Goal: Navigation & Orientation: Find specific page/section

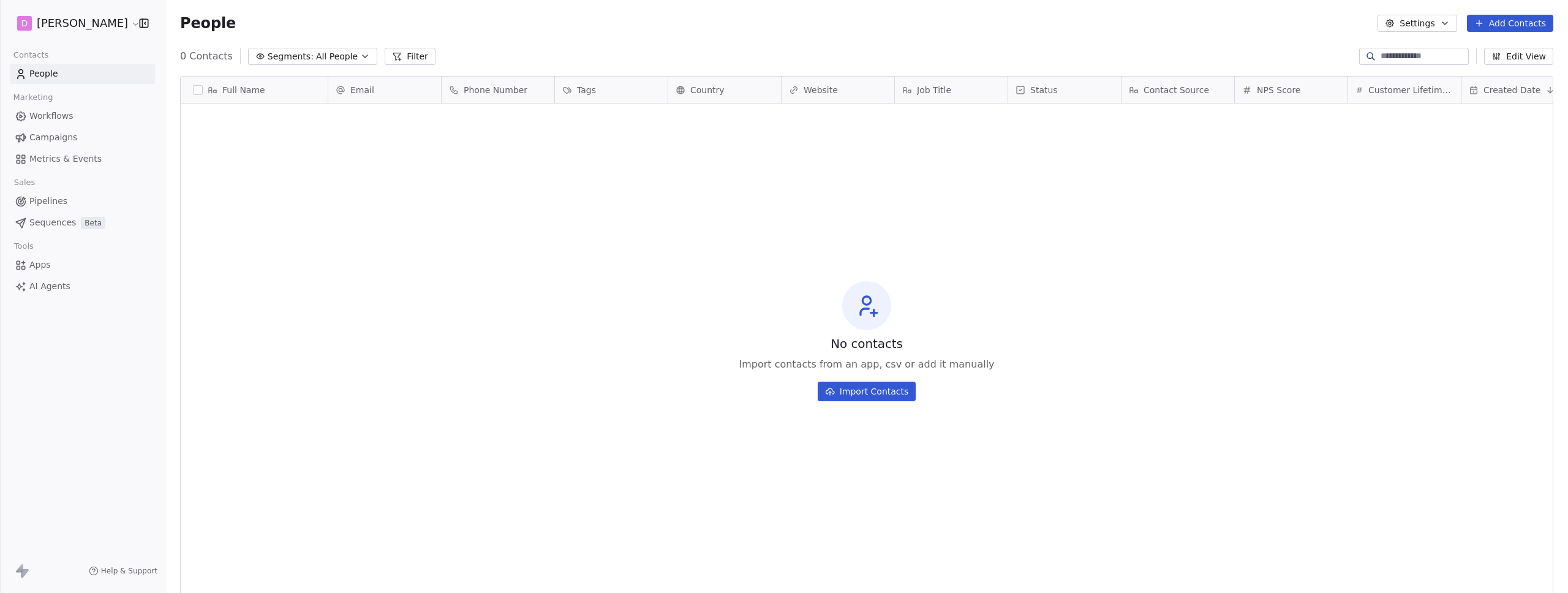
scroll to position [513, 1394]
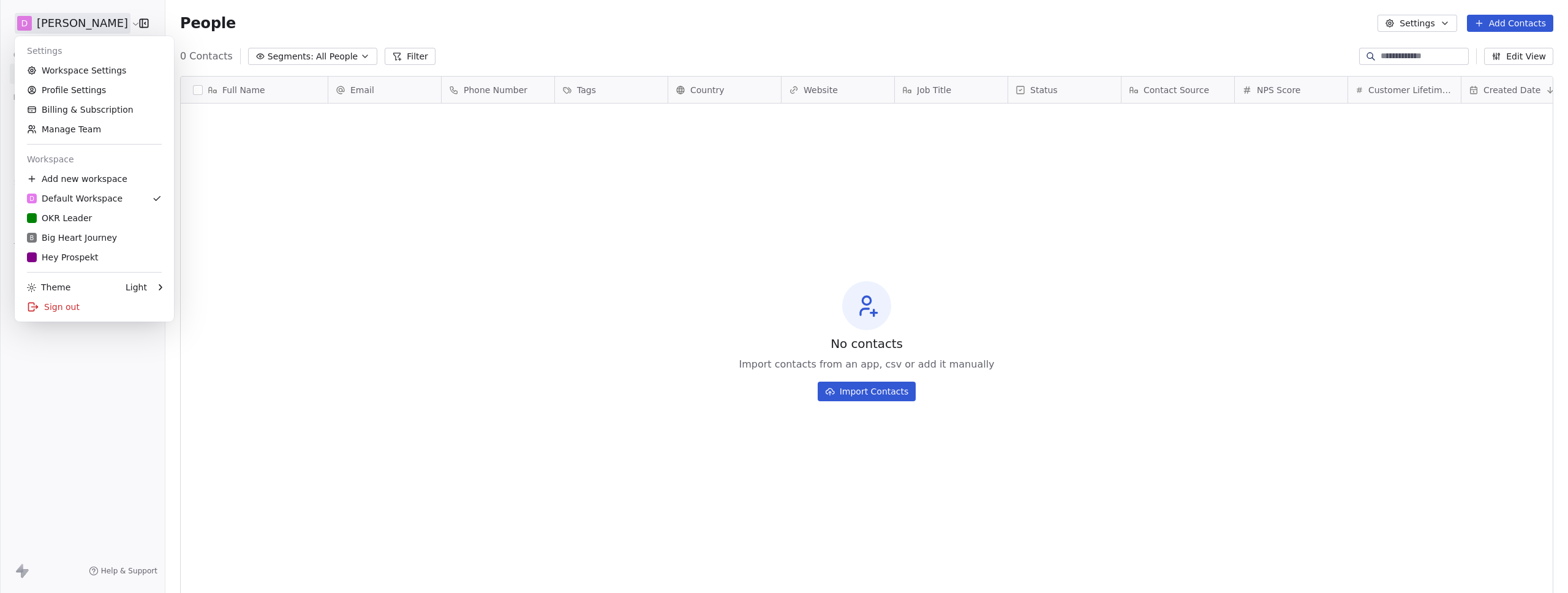
click at [82, 24] on html "D Alison Beierlein Contacts People Marketing Workflows Campaigns Metrics & Even…" at bounding box center [784, 296] width 1568 height 593
click at [235, 176] on html "D Alison Beierlein Contacts People Marketing Workflows Campaigns Metrics & Even…" at bounding box center [784, 296] width 1568 height 593
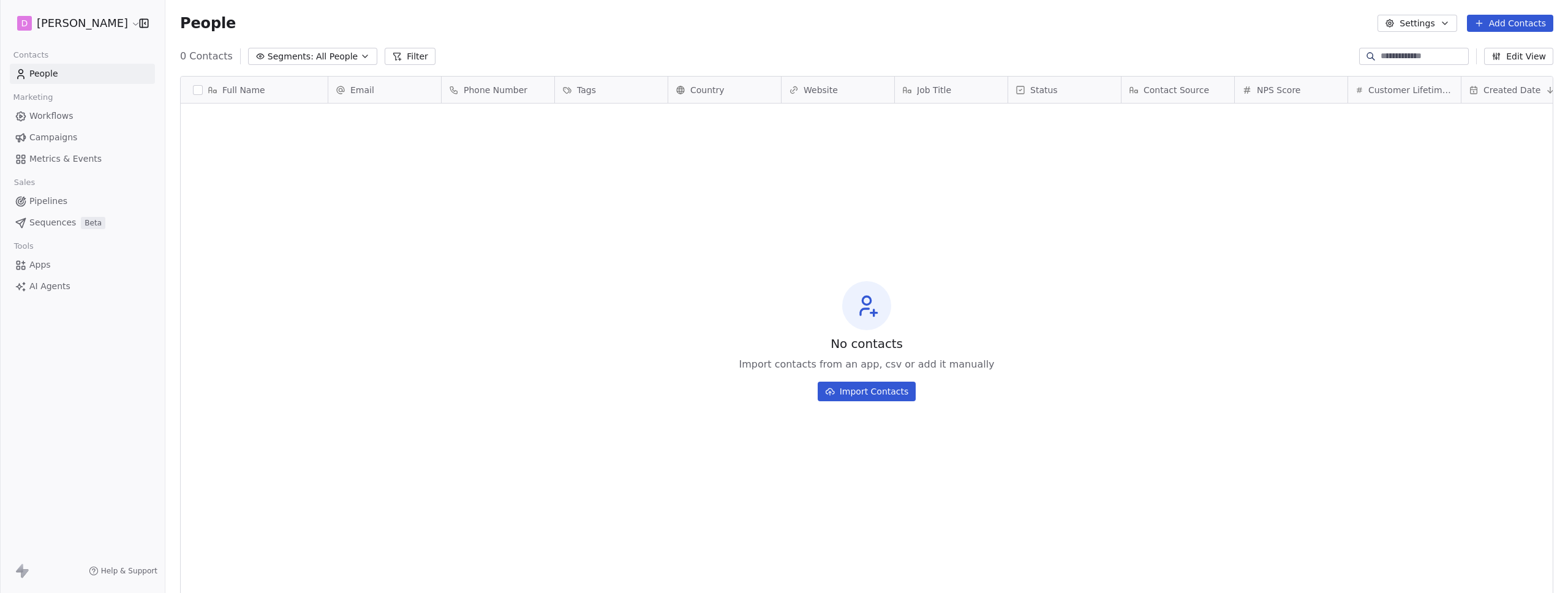
click at [64, 25] on html "D Alison Beierlein Contacts People Marketing Workflows Campaigns Metrics & Even…" at bounding box center [784, 296] width 1568 height 593
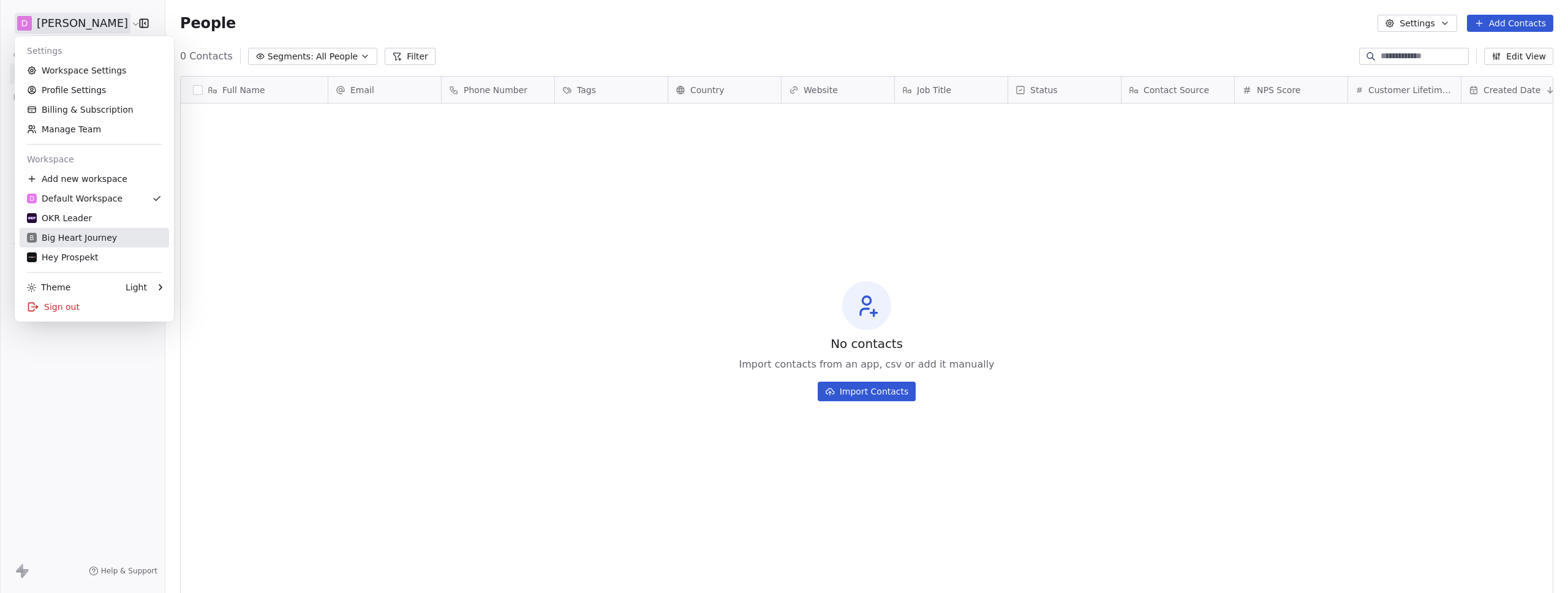
click at [47, 233] on div "B Big Heart Journey" at bounding box center [72, 237] width 90 height 12
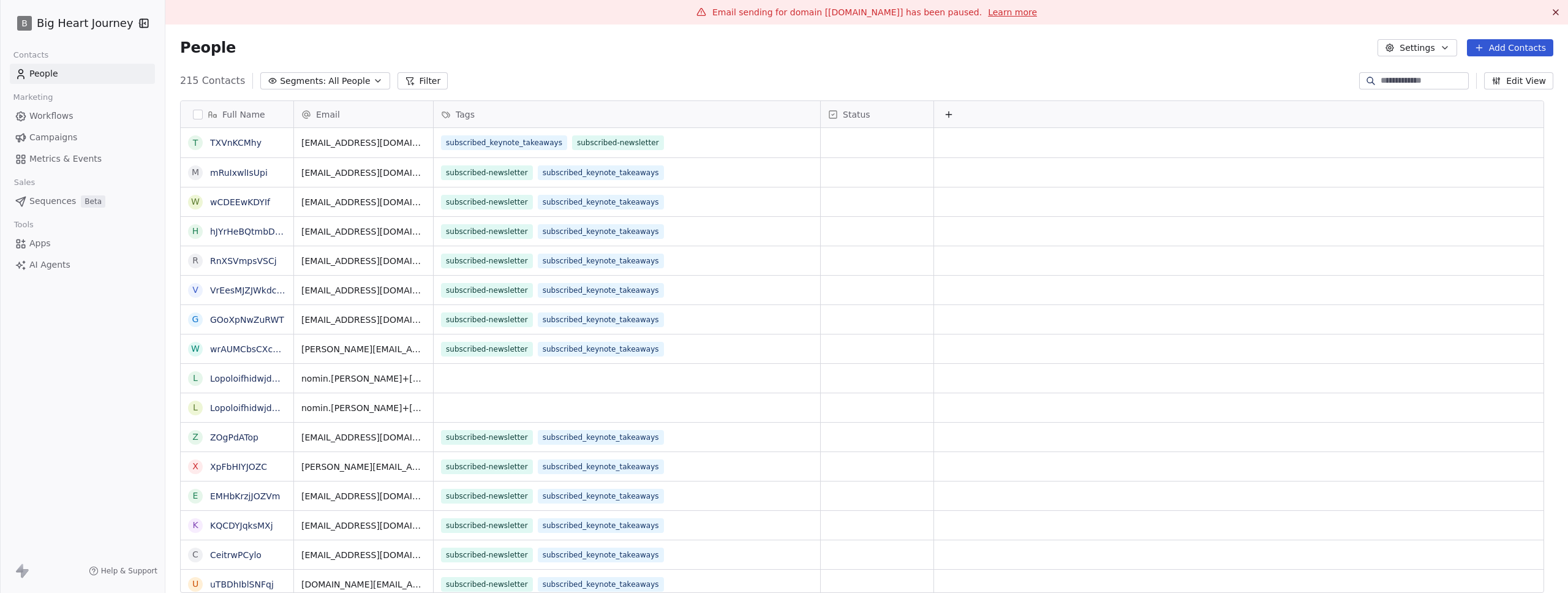
scroll to position [513, 1385]
click at [991, 11] on link "Learn more" at bounding box center [1013, 12] width 49 height 12
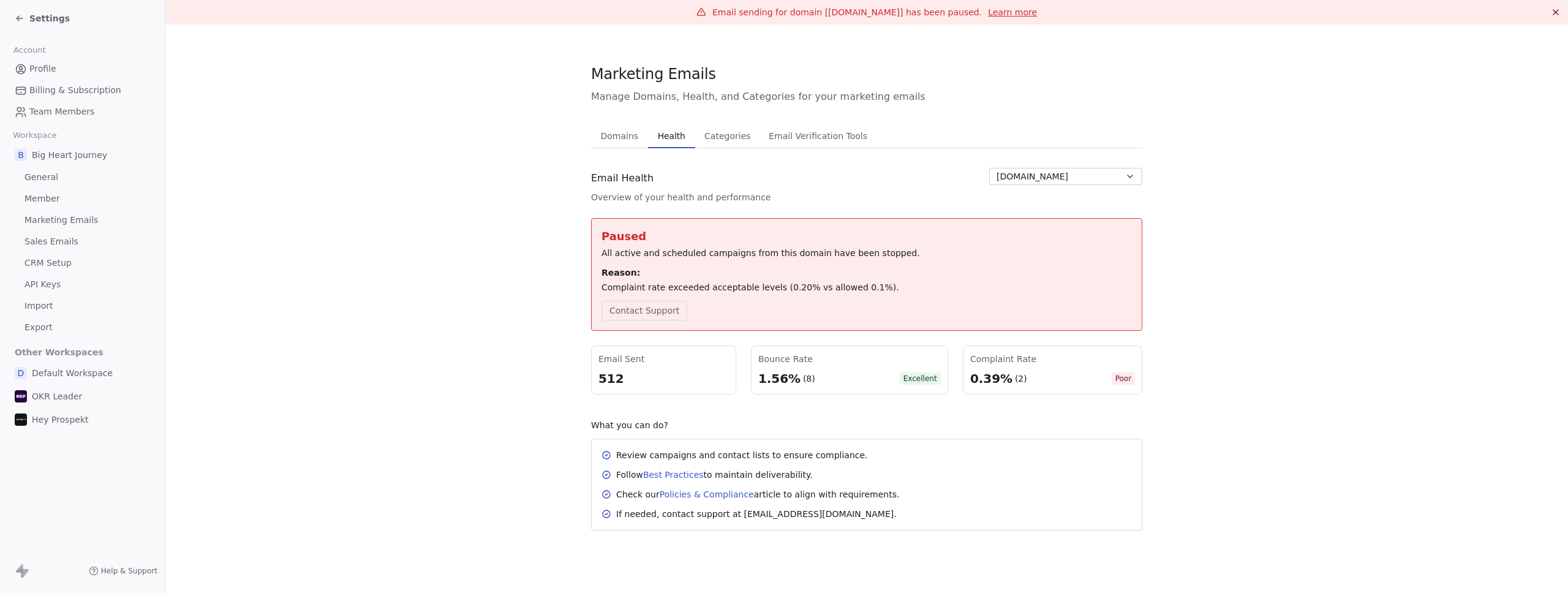
click at [541, 244] on section "Marketing Emails Manage Domains, Health, and Categories for your marketing emai…" at bounding box center [867, 297] width 1402 height 546
click at [61, 1] on div "Settings" at bounding box center [82, 18] width 165 height 37
click at [55, 12] on span "Settings" at bounding box center [50, 18] width 41 height 12
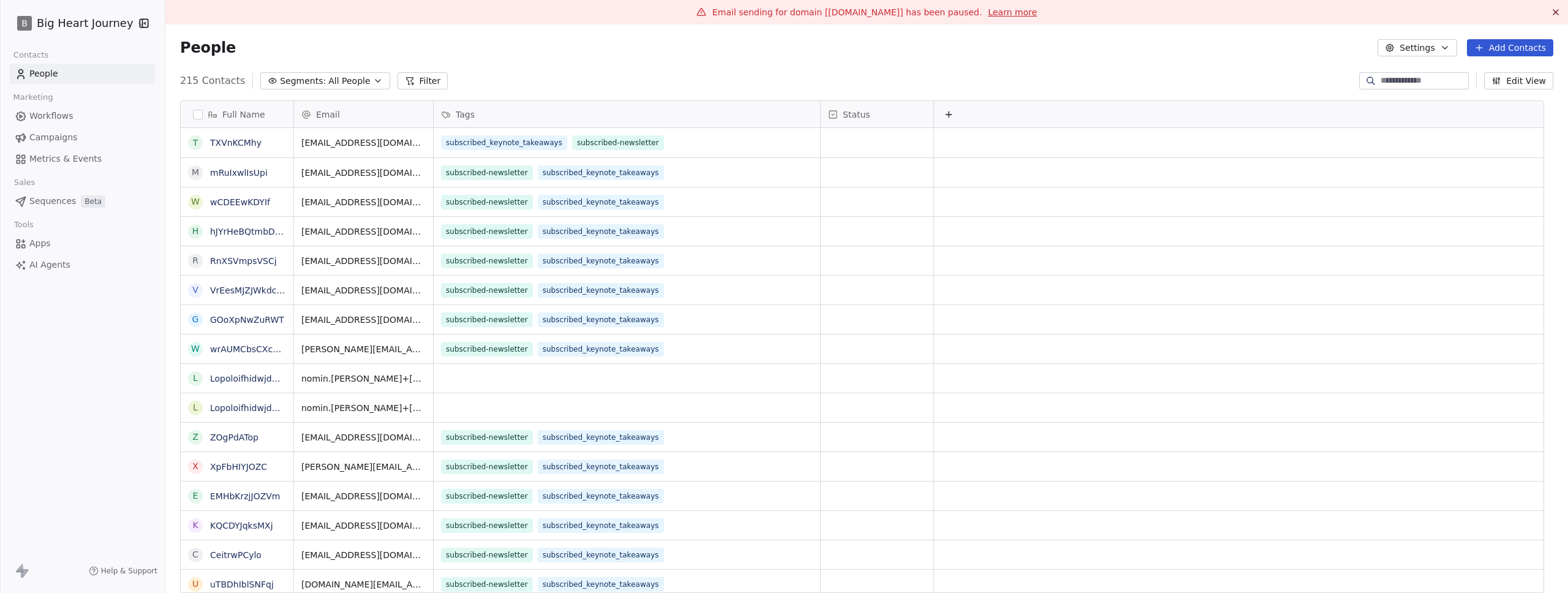
scroll to position [513, 1385]
click at [42, 134] on span "Campaigns" at bounding box center [53, 138] width 48 height 13
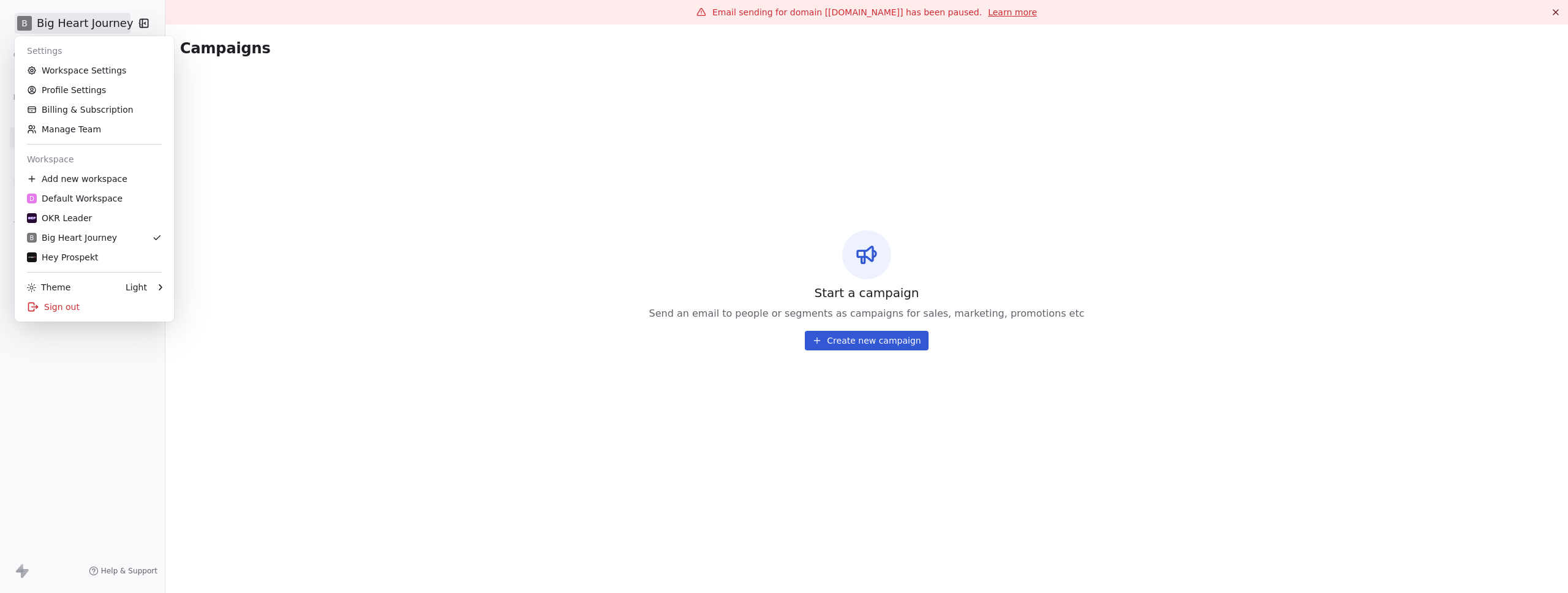
click at [59, 22] on html "B Big Heart Journey Contacts People Marketing Workflows Campaigns Metrics & Eve…" at bounding box center [784, 296] width 1568 height 593
click at [487, 237] on html "B Big Heart Journey Contacts People Marketing Workflows Campaigns Metrics & Eve…" at bounding box center [784, 296] width 1568 height 593
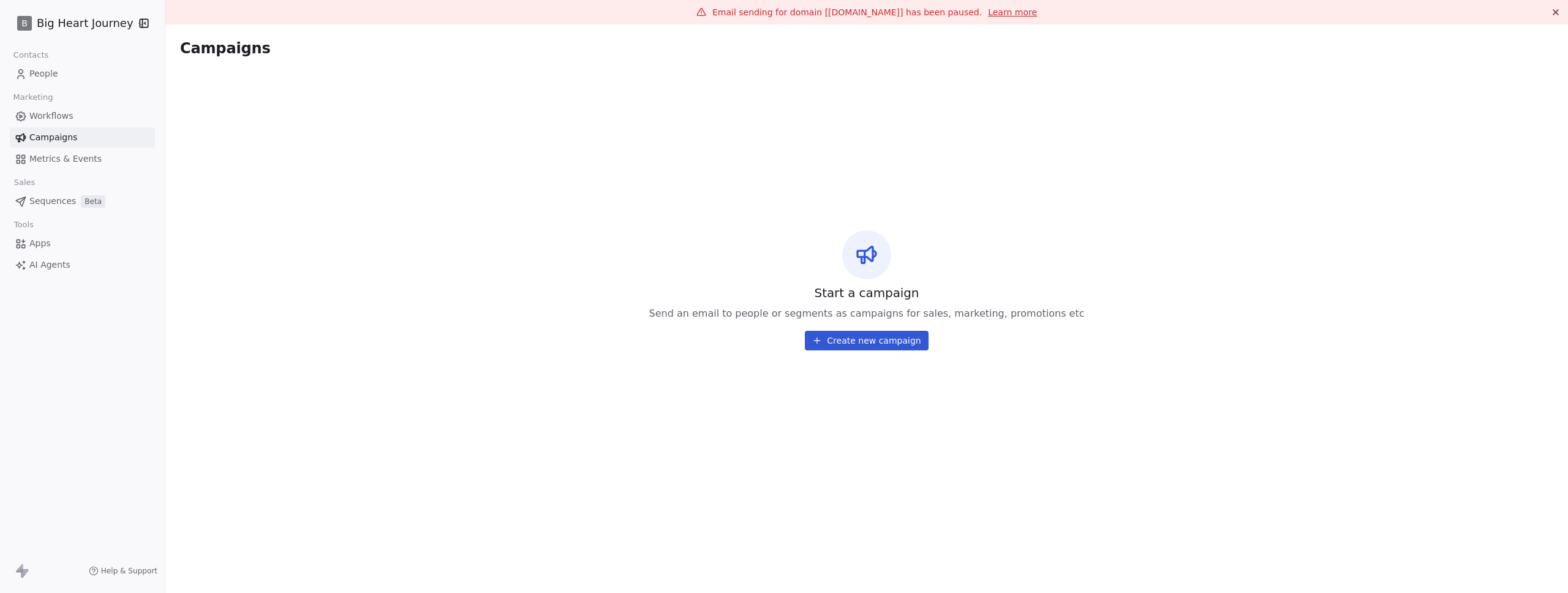
click at [55, 116] on span "Workflows" at bounding box center [51, 116] width 44 height 13
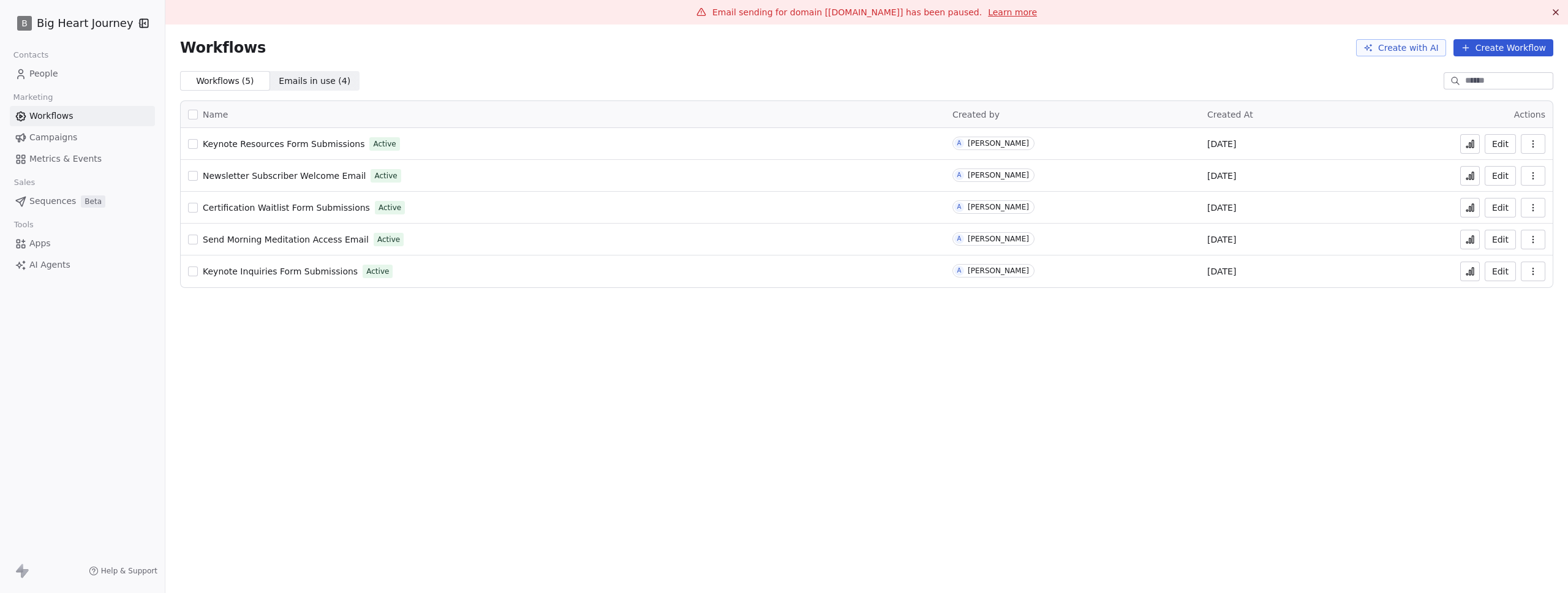
click at [272, 173] on span "Newsletter Subscriber Welcome Email" at bounding box center [285, 176] width 163 height 10
click at [324, 272] on span "Keynote Inquiries Form Submissions" at bounding box center [280, 272] width 155 height 10
click at [280, 241] on span "Send Morning Meditation Access Email" at bounding box center [286, 240] width 166 height 10
click at [276, 245] on link "Send Morning Meditation Access Email" at bounding box center [286, 239] width 166 height 12
click at [282, 212] on span "Certification Waitlist Form Submissions" at bounding box center [286, 208] width 167 height 10
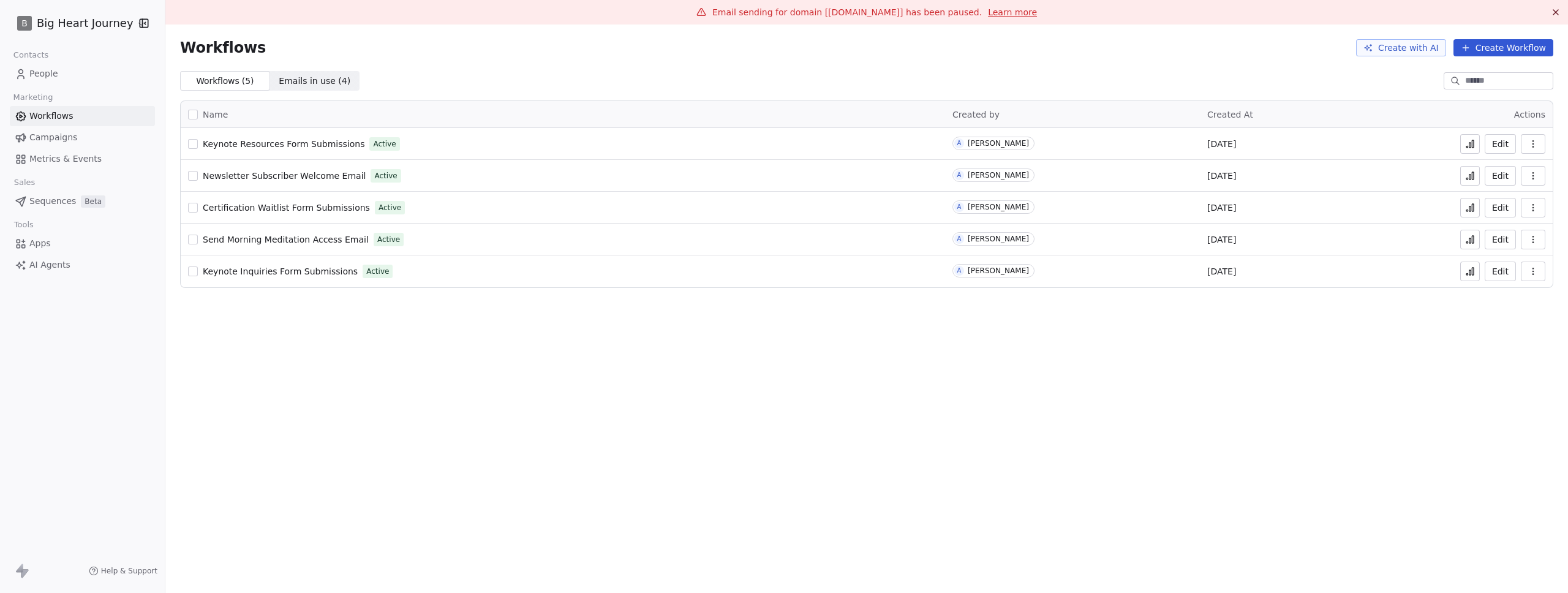
click at [282, 179] on span "Newsletter Subscriber Welcome Email" at bounding box center [285, 176] width 163 height 10
click at [289, 139] on span "Keynote Resources Form Submissions" at bounding box center [284, 144] width 161 height 10
click at [277, 267] on span "Keynote Inquiries Form Submissions" at bounding box center [280, 272] width 155 height 10
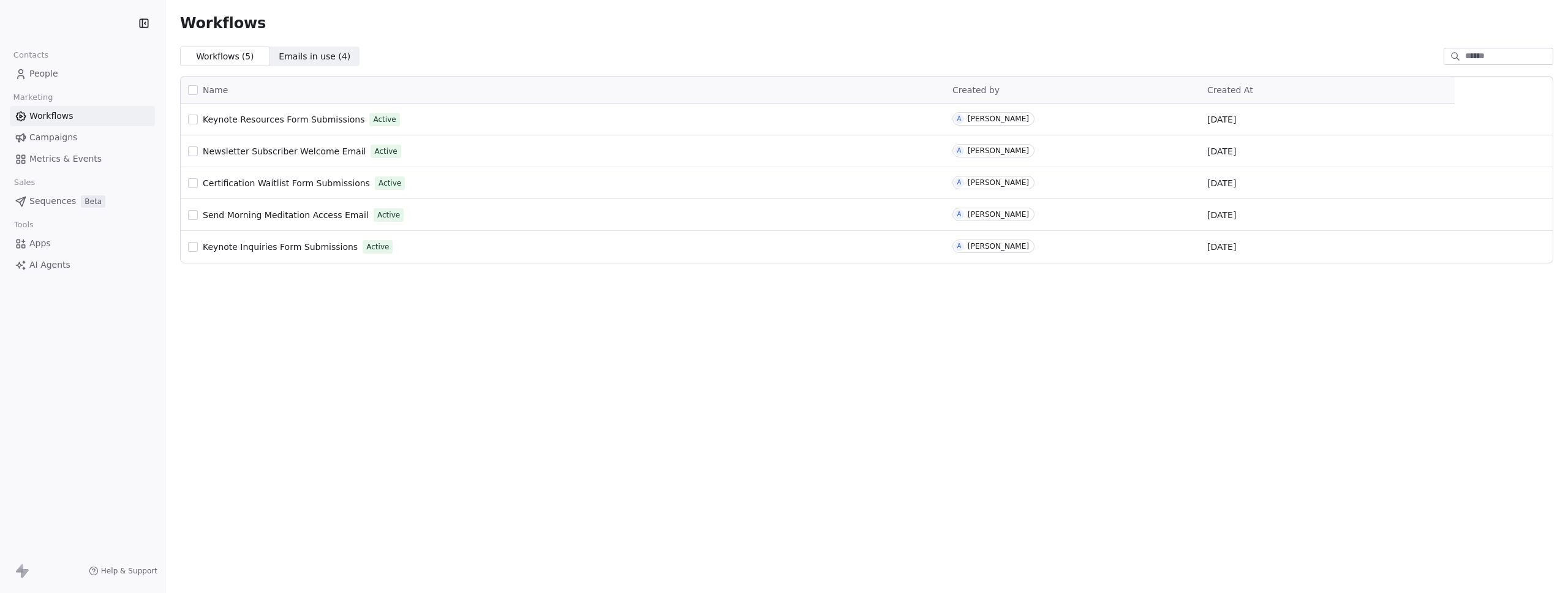
click at [46, 88] on span "Marketing" at bounding box center [33, 97] width 51 height 19
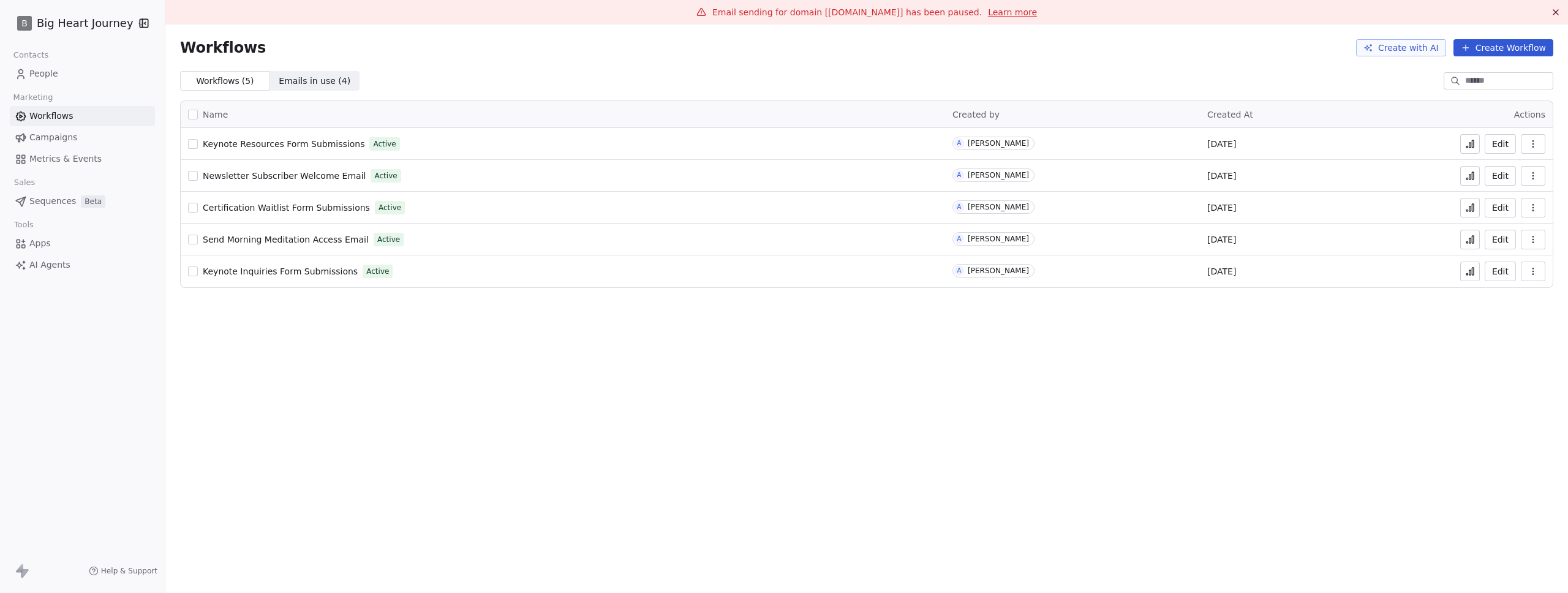
click at [49, 73] on span "People" at bounding box center [43, 74] width 29 height 13
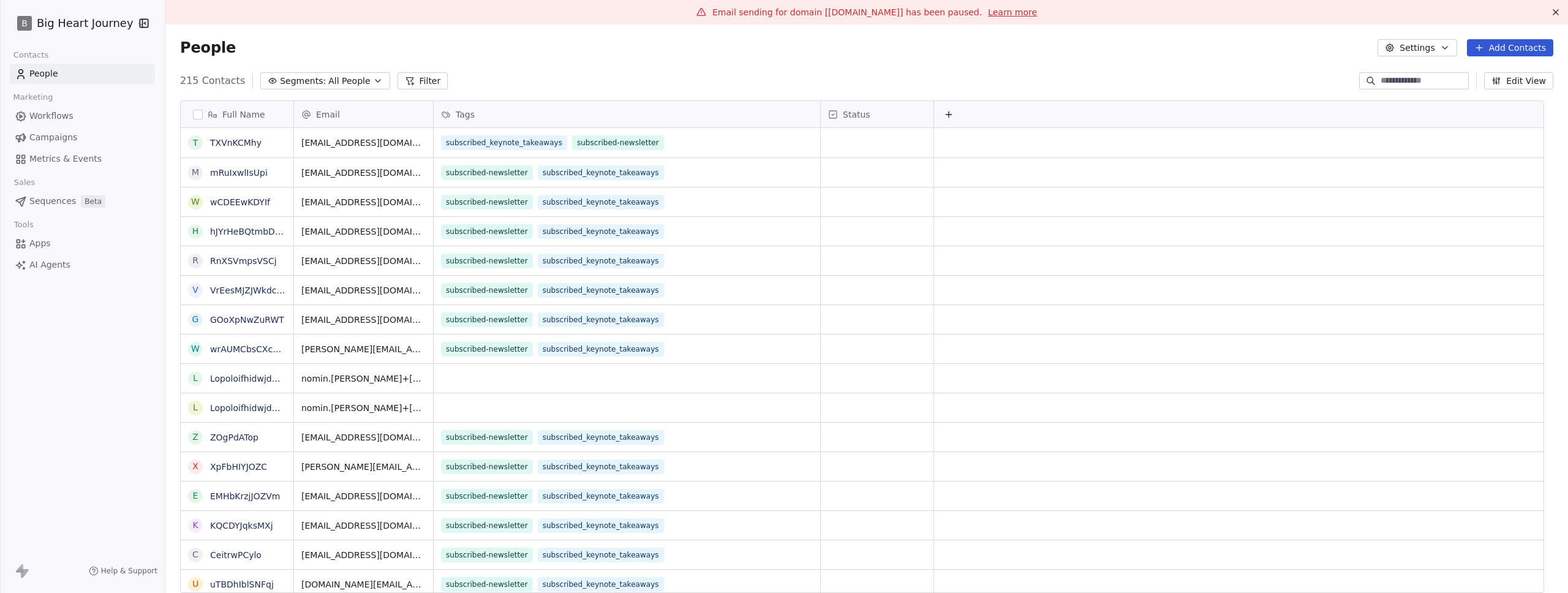
scroll to position [513, 1385]
click at [689, 47] on div "People Settings Add Contacts" at bounding box center [867, 47] width 1373 height 17
click at [100, 17] on html "B Big Heart Journey Contacts People Marketing Workflows Campaigns Metrics & Eve…" at bounding box center [784, 296] width 1568 height 593
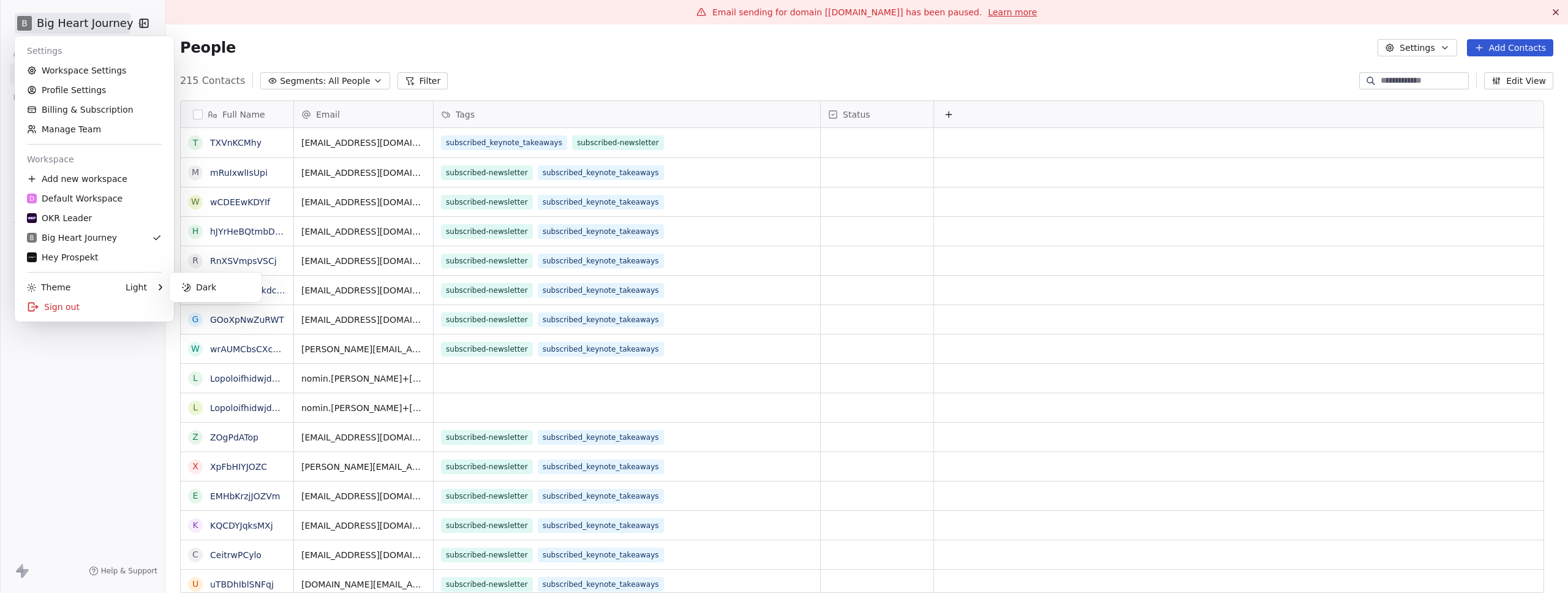
click at [104, 408] on html "B Big Heart Journey Contacts People Marketing Workflows Campaigns Metrics & Eve…" at bounding box center [784, 296] width 1568 height 593
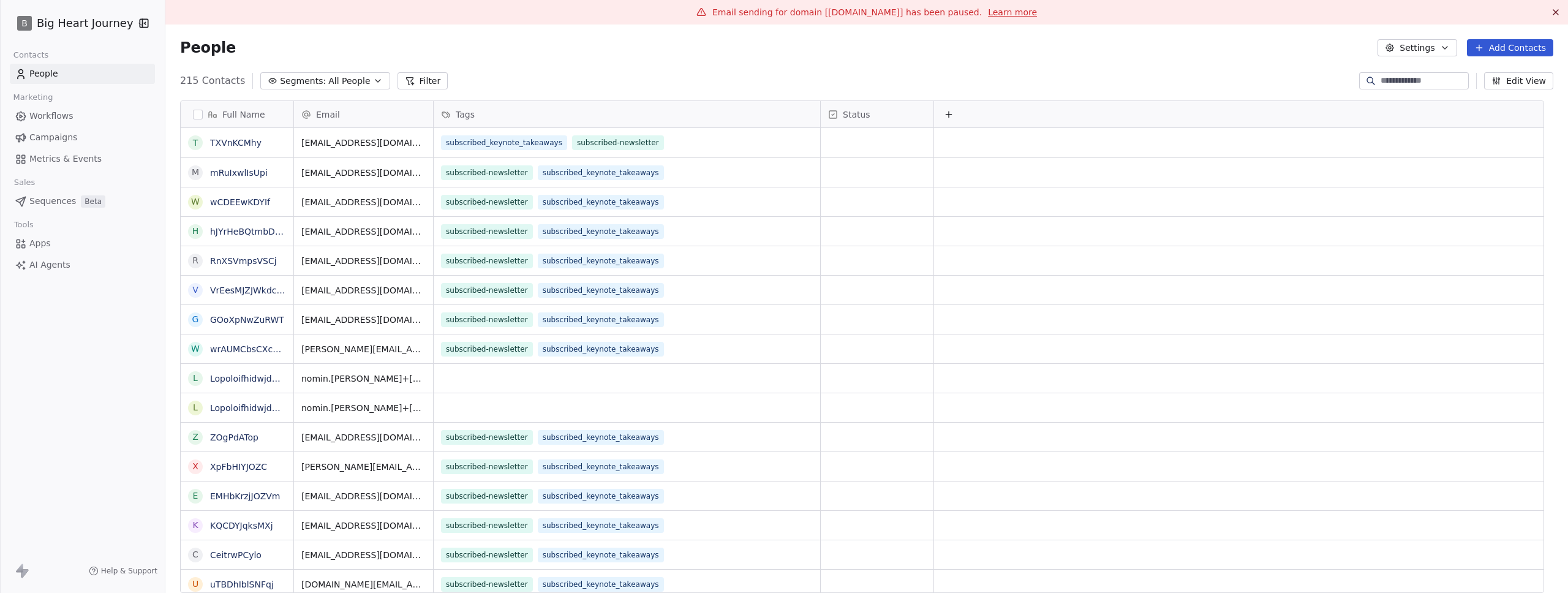
click at [60, 26] on html "B Big Heart Journey Contacts People Marketing Workflows Campaigns Metrics & Eve…" at bounding box center [784, 296] width 1568 height 593
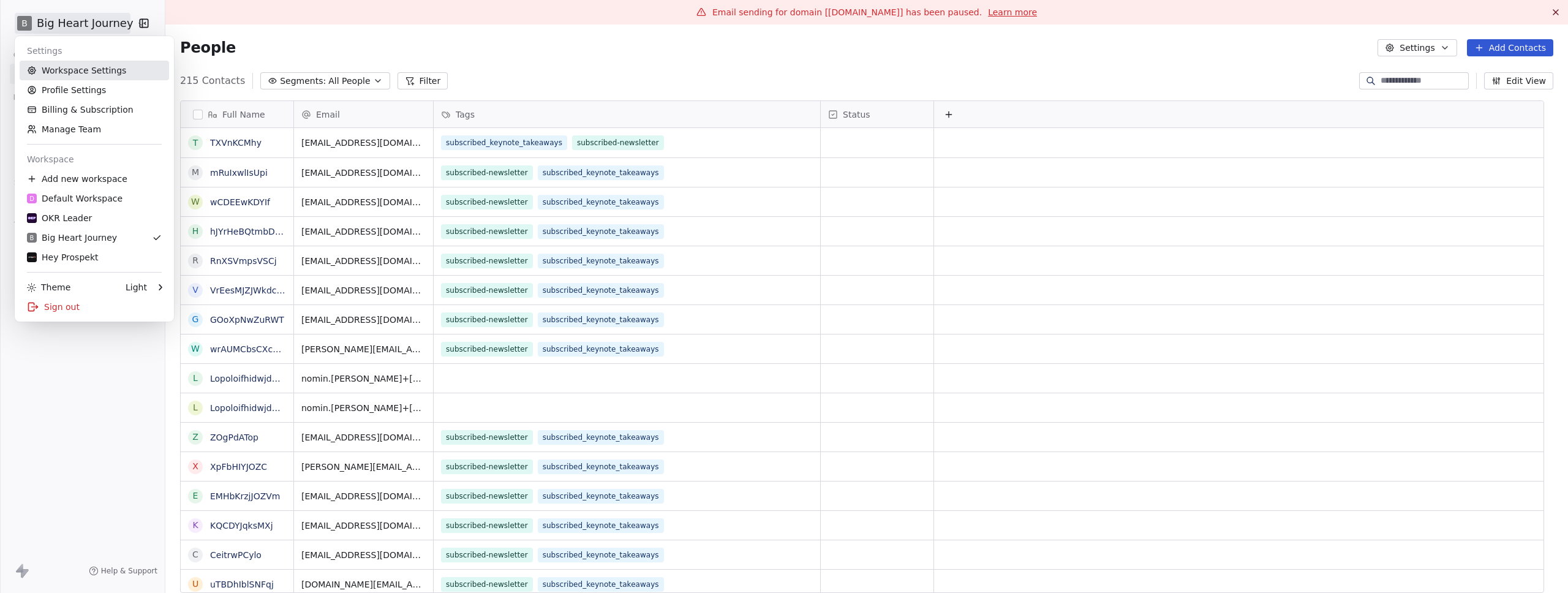
click at [64, 69] on link "Workspace Settings" at bounding box center [94, 70] width 149 height 20
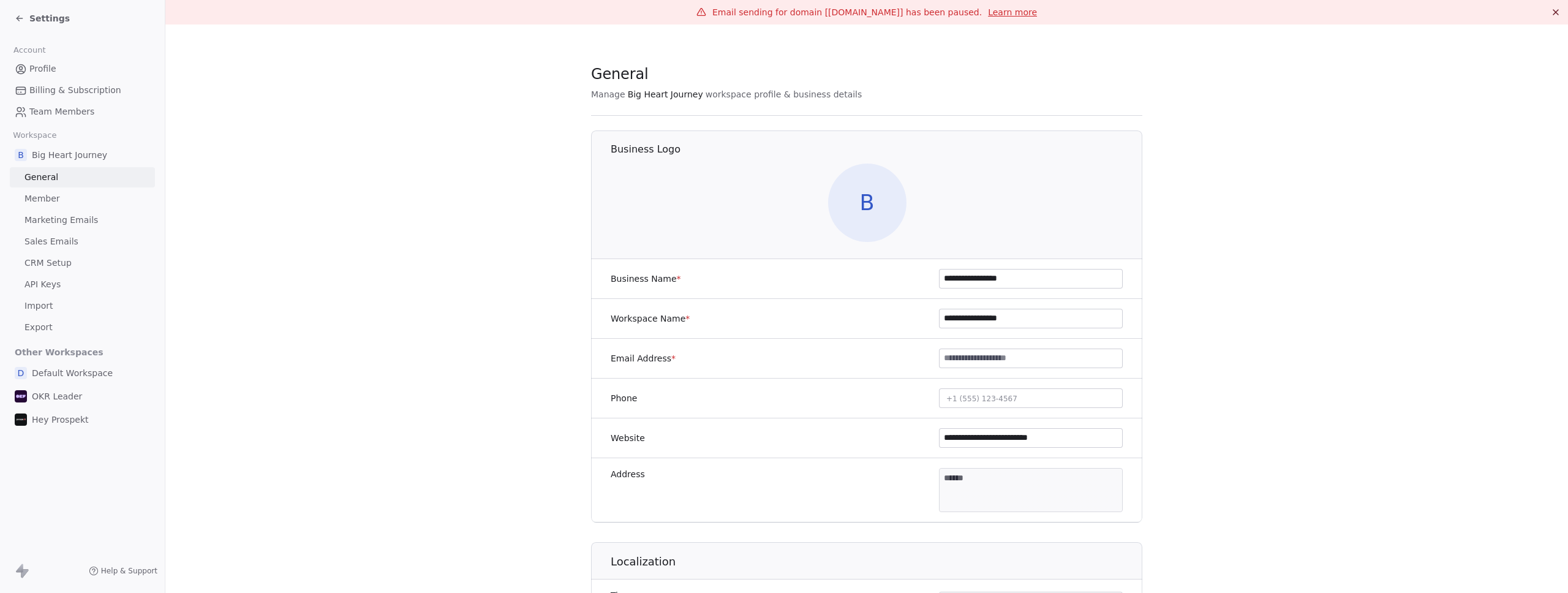
click at [48, 308] on span "Import" at bounding box center [38, 306] width 29 height 13
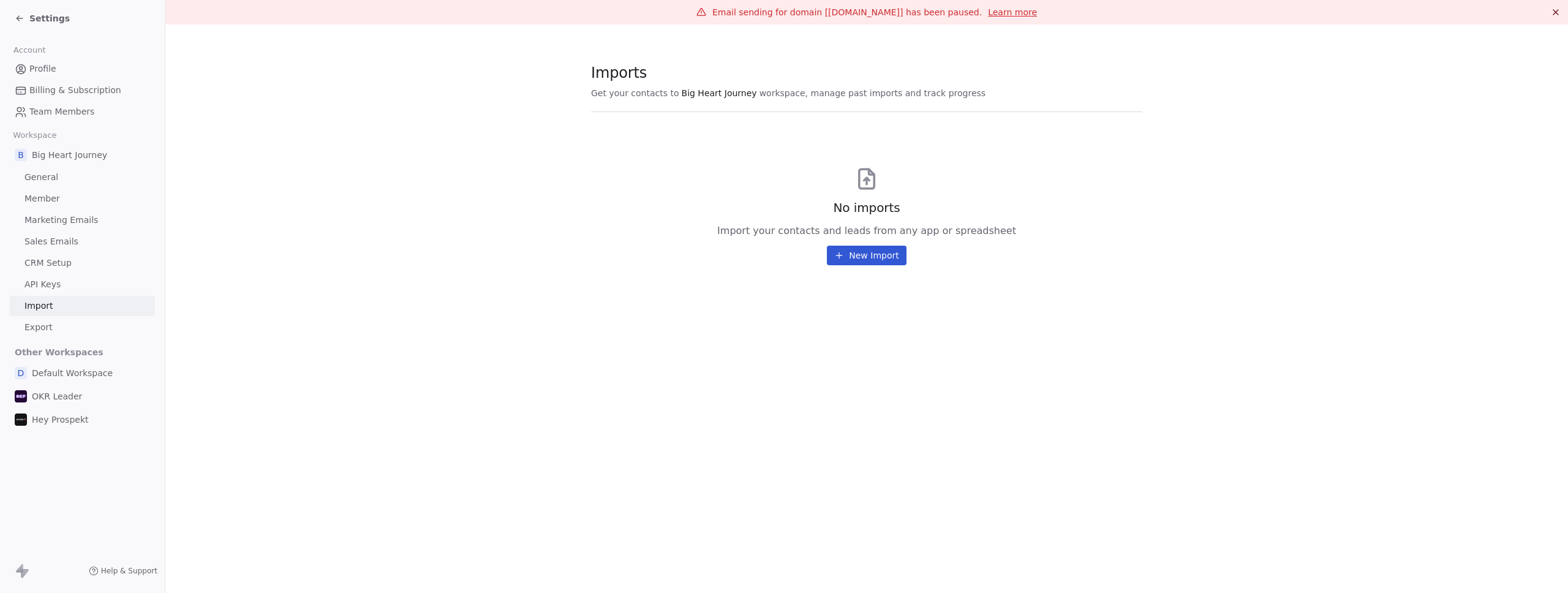
click at [725, 378] on div "Email sending for domain [bigheartjourney.com] has been paused. Learn more Impo…" at bounding box center [867, 296] width 1402 height 593
click at [49, 11] on div "Settings" at bounding box center [85, 18] width 140 height 17
click at [50, 18] on span "Settings" at bounding box center [50, 18] width 41 height 12
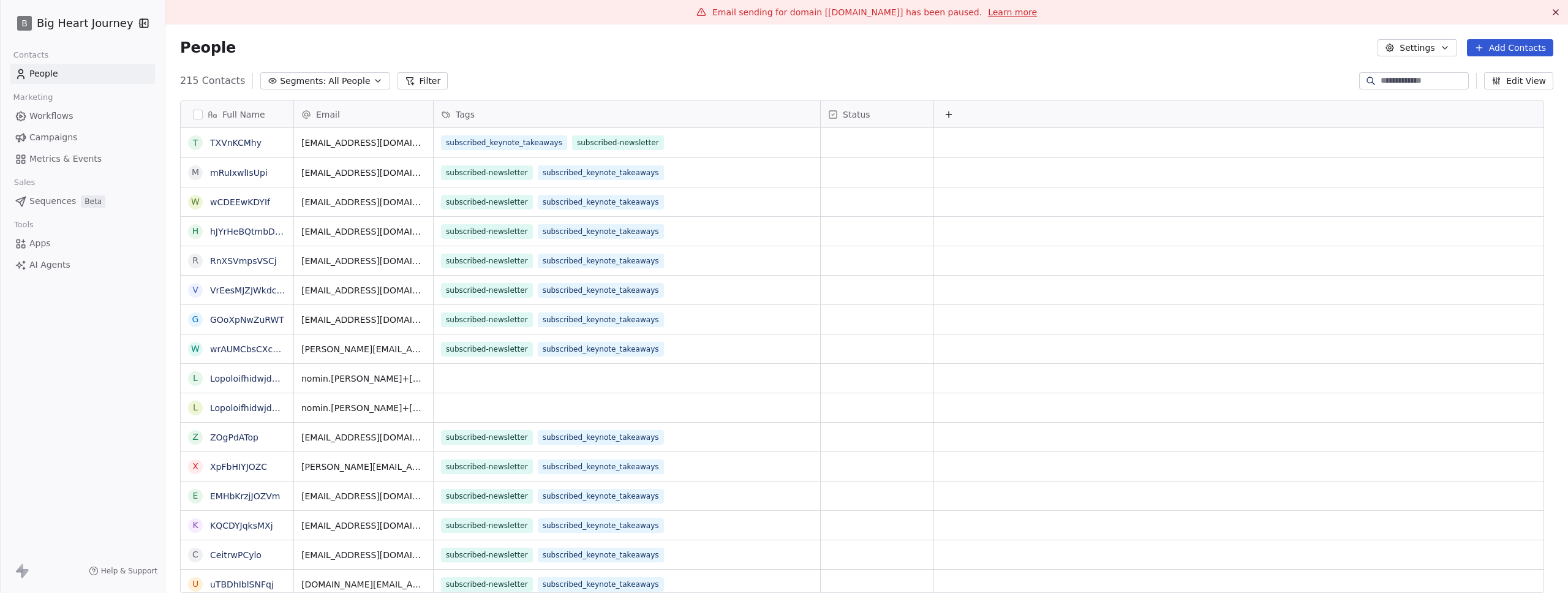
scroll to position [513, 1385]
click at [1003, 11] on link "Learn more" at bounding box center [1013, 12] width 49 height 12
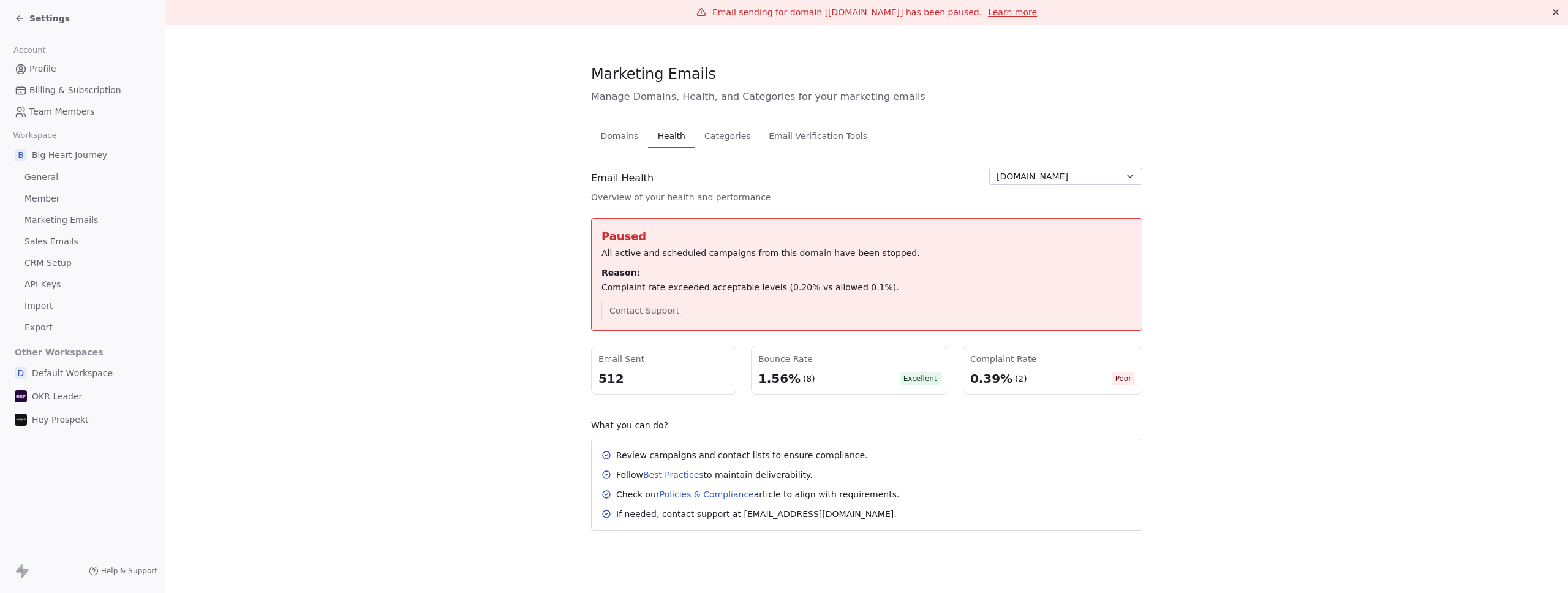
click at [1278, 257] on section "Marketing Emails Manage Domains, Health, and Categories for your marketing emai…" at bounding box center [867, 297] width 1402 height 546
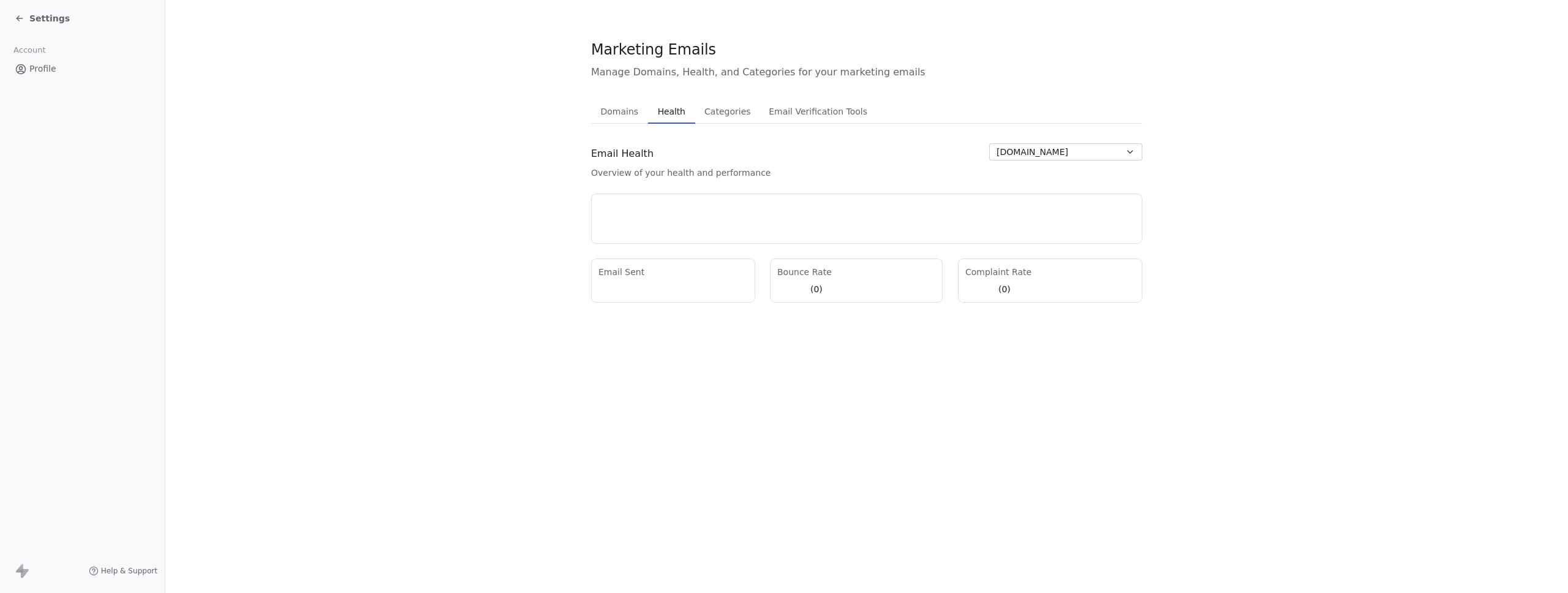
click at [1278, 257] on section "Marketing Emails Manage Domains, Health, and Categories for your marketing emai…" at bounding box center [867, 170] width 1402 height 342
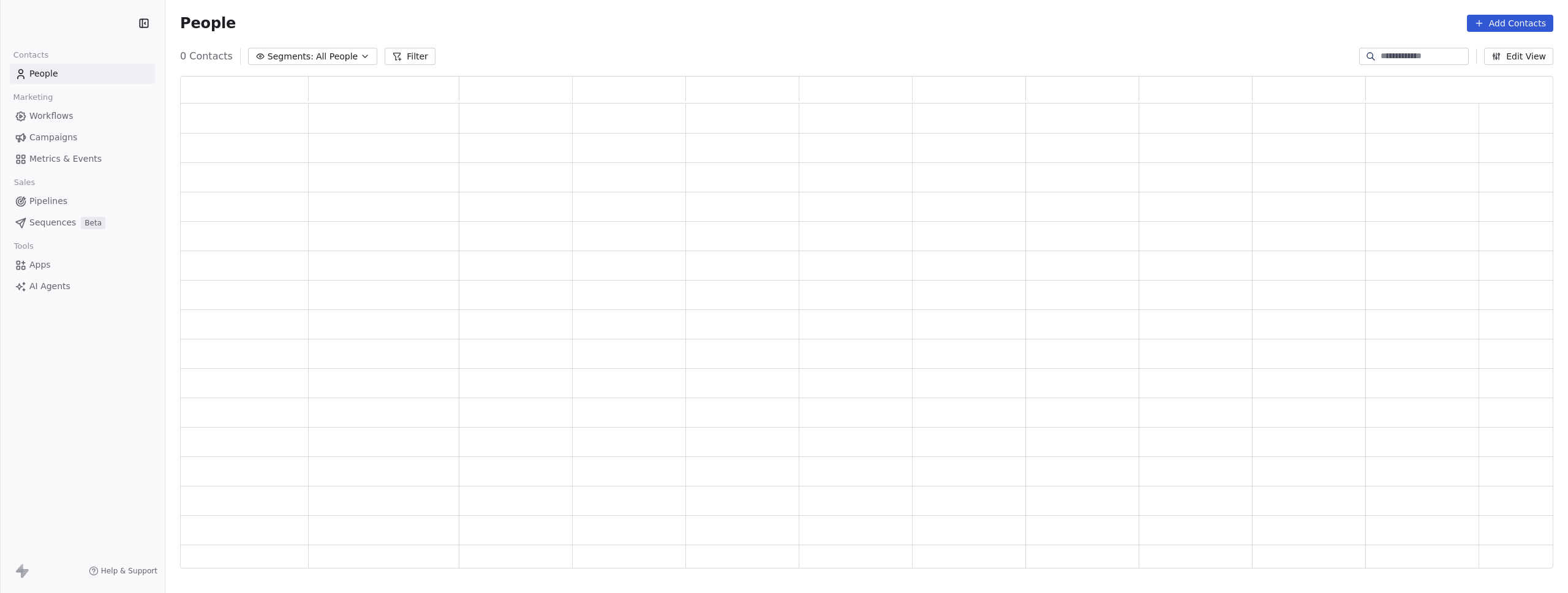
scroll to position [484, 1364]
